Goal: Task Accomplishment & Management: Manage account settings

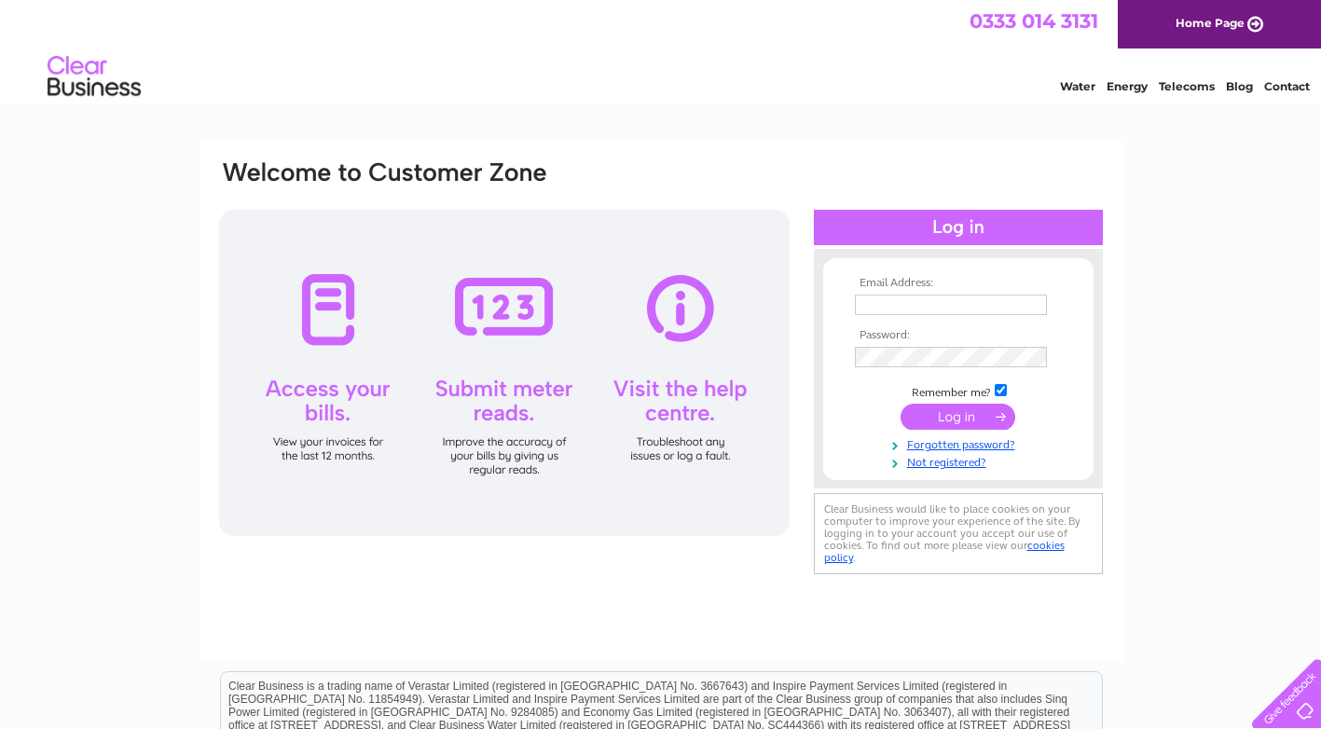
type input "reiddavid8@aol.com"
click at [965, 415] on input "submit" at bounding box center [957, 417] width 115 height 26
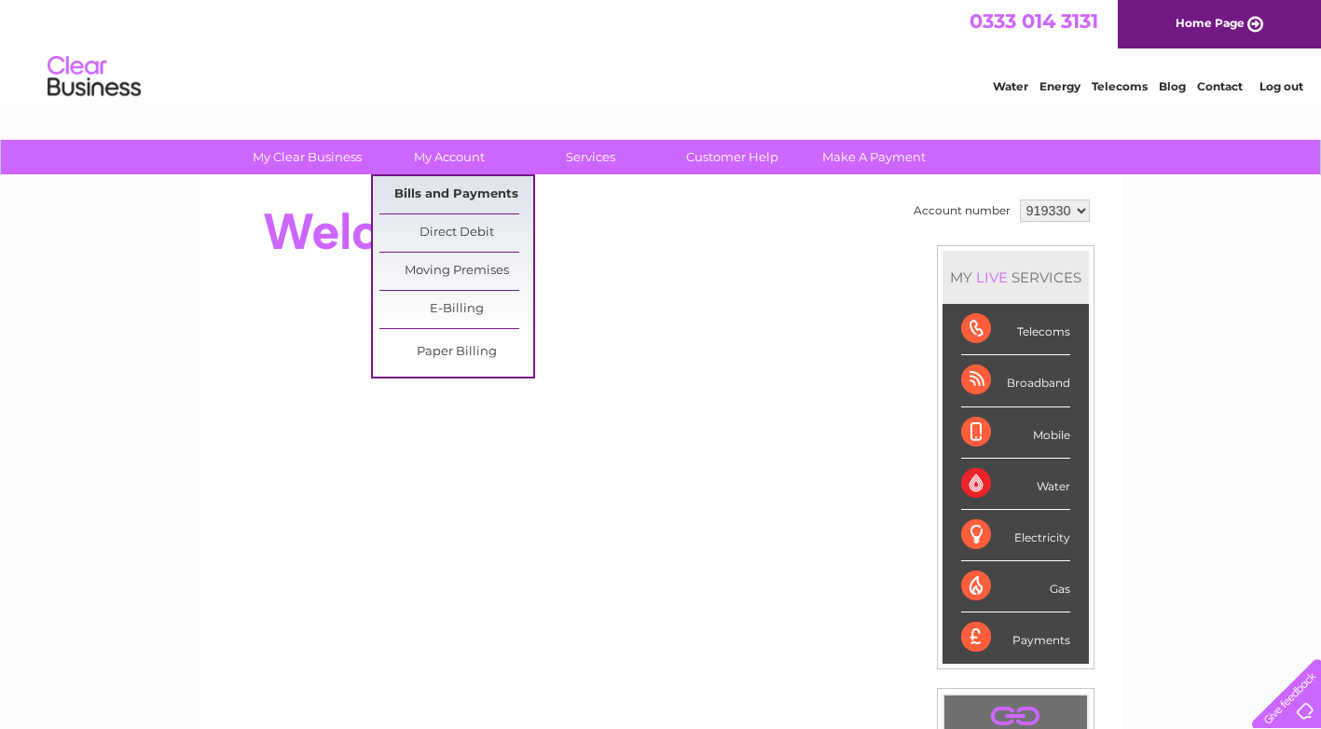
click at [456, 190] on link "Bills and Payments" at bounding box center [456, 194] width 154 height 37
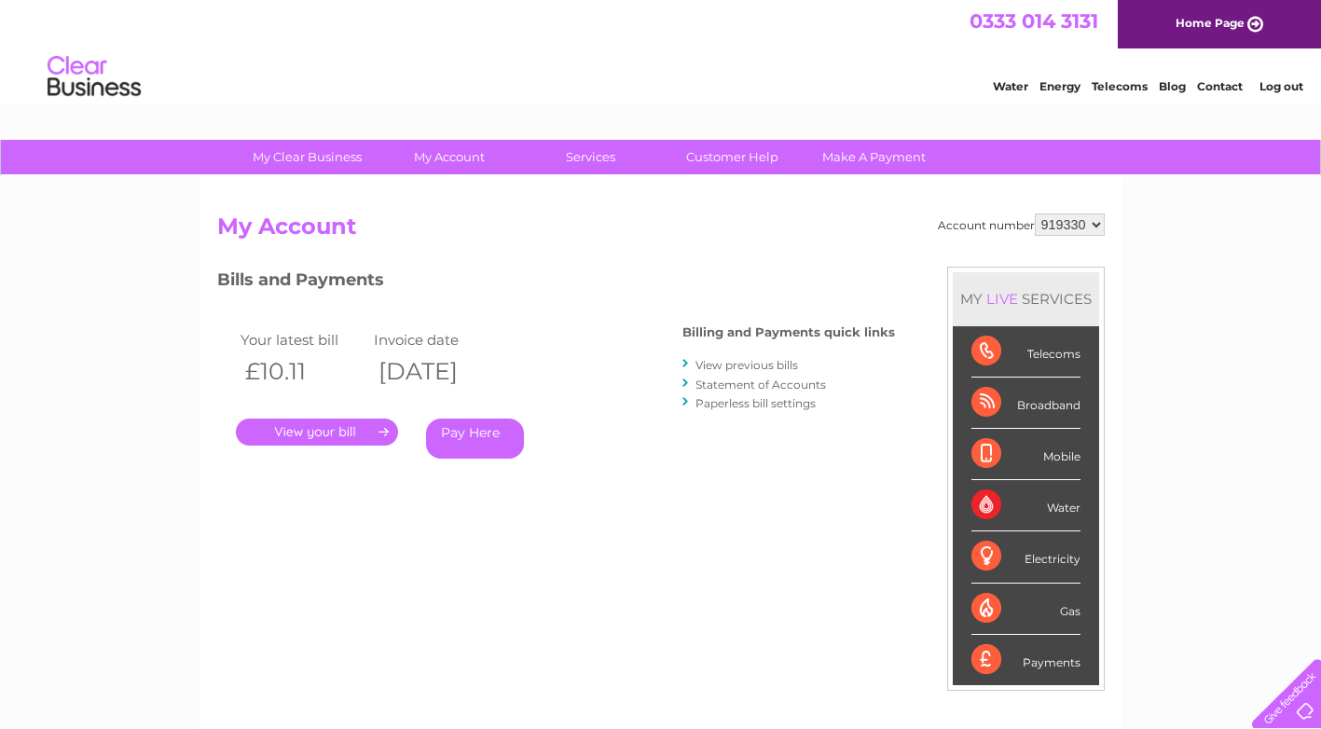
click at [1062, 232] on select "919330 923770" at bounding box center [1070, 224] width 70 height 22
select select "923770"
click at [1035, 213] on select "919330 923770" at bounding box center [1070, 224] width 70 height 22
click at [280, 423] on link "." at bounding box center [317, 431] width 162 height 27
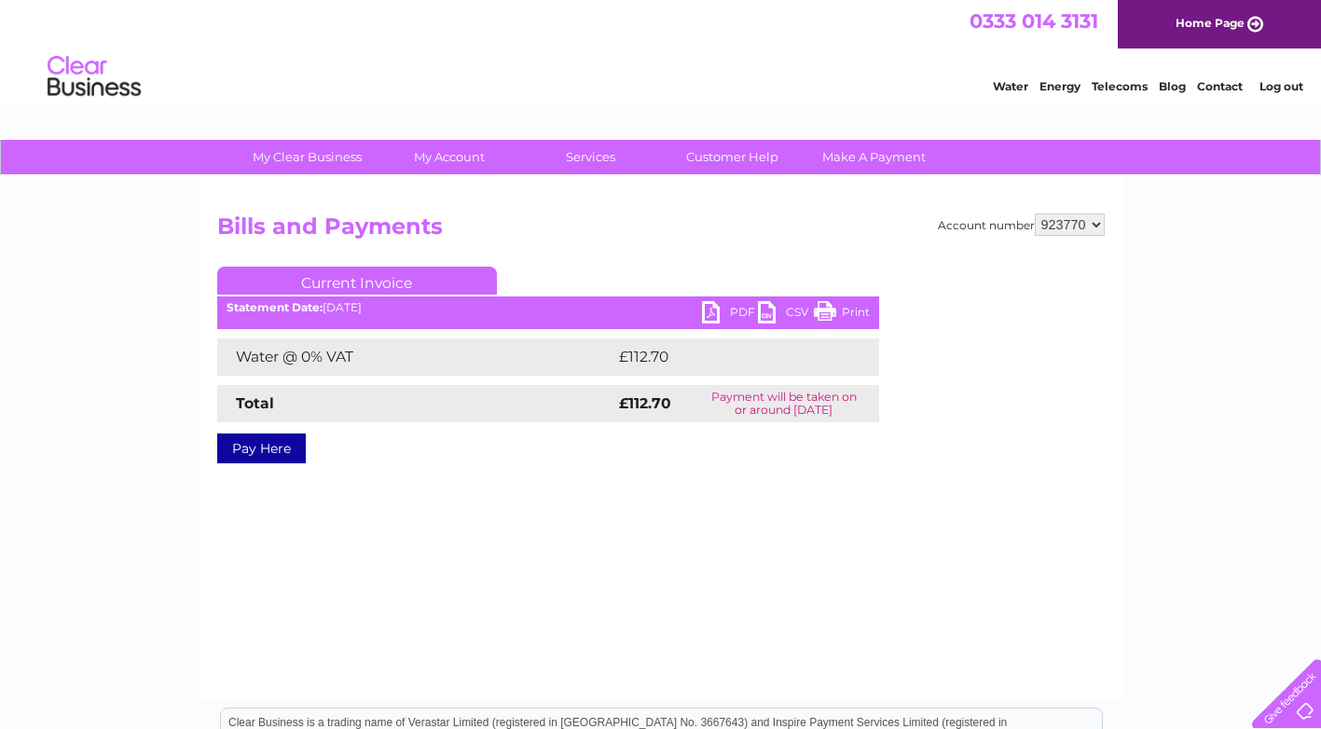
click at [726, 307] on link "PDF" at bounding box center [730, 314] width 56 height 27
